Goal: Entertainment & Leisure: Browse casually

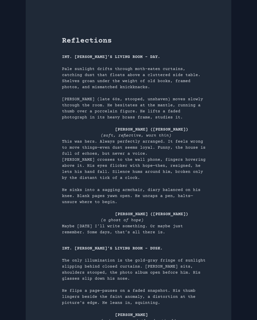
scroll to position [218, 0]
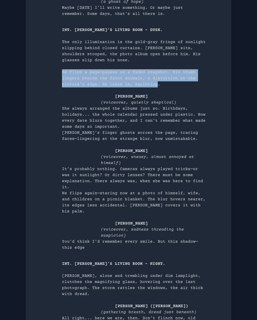
click at [120, 111] on p "She always arranged the albums just so. Birthdays, holidays... the whole calend…" at bounding box center [134, 118] width 145 height 24
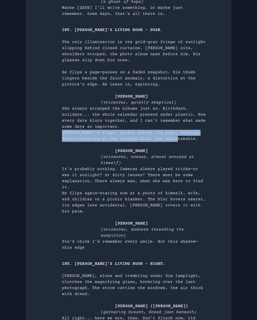
drag, startPoint x: 62, startPoint y: 133, endPoint x: 179, endPoint y: 141, distance: 116.7
click at [178, 140] on p "[PERSON_NAME]’s finger ghosts across the page, tracing faces—lingering at the s…" at bounding box center [134, 136] width 145 height 12
copy p "[PERSON_NAME]’s finger ghosts across the page, tracing faces—lingering at the s…"
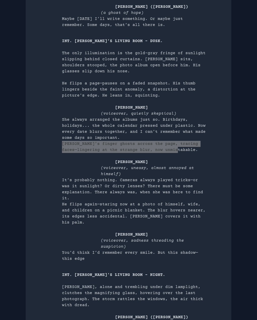
scroll to position [202, 0]
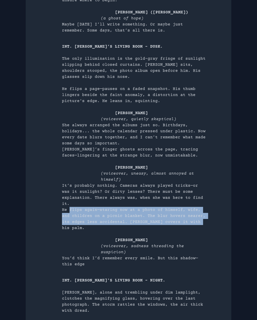
drag, startPoint x: 70, startPoint y: 204, endPoint x: 188, endPoint y: 216, distance: 118.8
click at [188, 216] on p "He flips again—staring now at a photo of himself, wife, and children on a picni…" at bounding box center [134, 219] width 145 height 24
copy p "flips again—staring now at a photo of himself, wife, and children on a picnic b…"
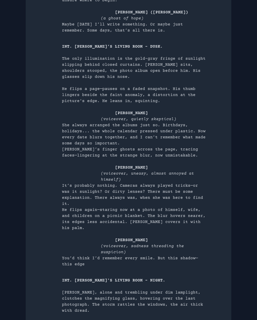
click at [192, 216] on p "He flips again—staring now at a photo of himself, wife, and children on a picni…" at bounding box center [134, 219] width 145 height 24
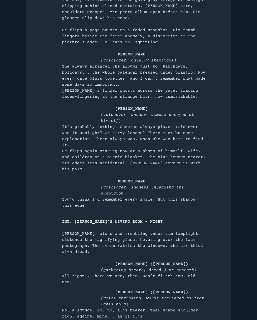
scroll to position [261, 0]
click at [152, 126] on p "It’s probably nothing. Cameras always played tricks—or was it sunlight? Or dirt…" at bounding box center [134, 136] width 145 height 24
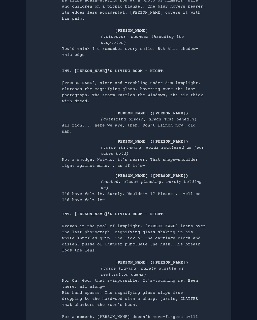
scroll to position [412, 0]
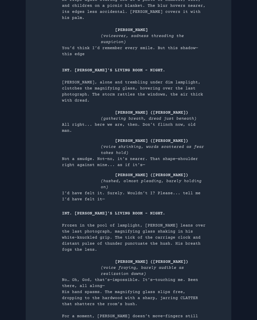
click at [124, 122] on p "All right... here we are, then. Don’t flinch now, old man." at bounding box center [134, 128] width 145 height 12
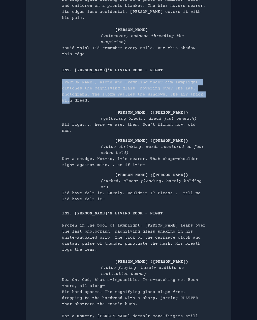
drag, startPoint x: 63, startPoint y: 64, endPoint x: 196, endPoint y: 78, distance: 133.5
click at [196, 79] on p "[PERSON_NAME], alone and trembling under dim lamplight, clutches the magnifying…" at bounding box center [134, 91] width 145 height 24
copy p "[PERSON_NAME], alone and trembling under dim lamplight, clutches the magnifying…"
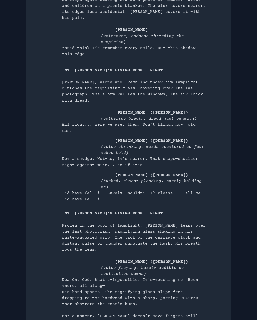
click at [133, 190] on p "I’d have felt it. Surely. Wouldn’t I? Please... tell me I’d have felt it—" at bounding box center [134, 196] width 145 height 12
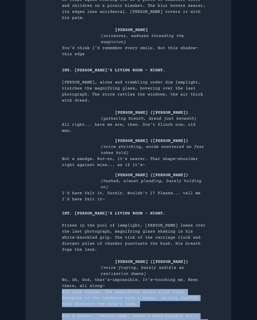
drag, startPoint x: 62, startPoint y: 250, endPoint x: 125, endPoint y: 293, distance: 76.2
click at [125, 293] on div "INT. [PERSON_NAME]'S LIVING ROOM – NIGHT. [PERSON_NAME], alone and trembling un…" at bounding box center [134, 214] width 145 height 294
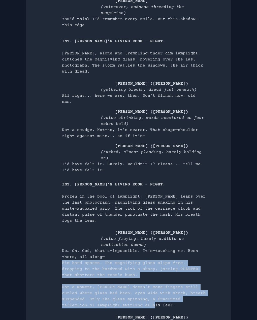
scroll to position [446, 0]
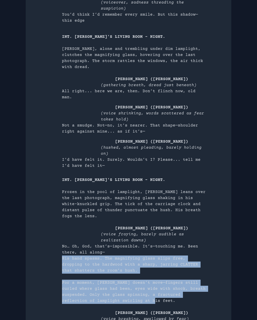
copy div "His hand spasms. The magnifying glass slips free, dropping to the hardwood with…"
click at [141, 256] on p "His hand spasms. The magnifying glass slips free, dropping to the hardwood with…" at bounding box center [134, 265] width 145 height 18
